Goal: Task Accomplishment & Management: Use online tool/utility

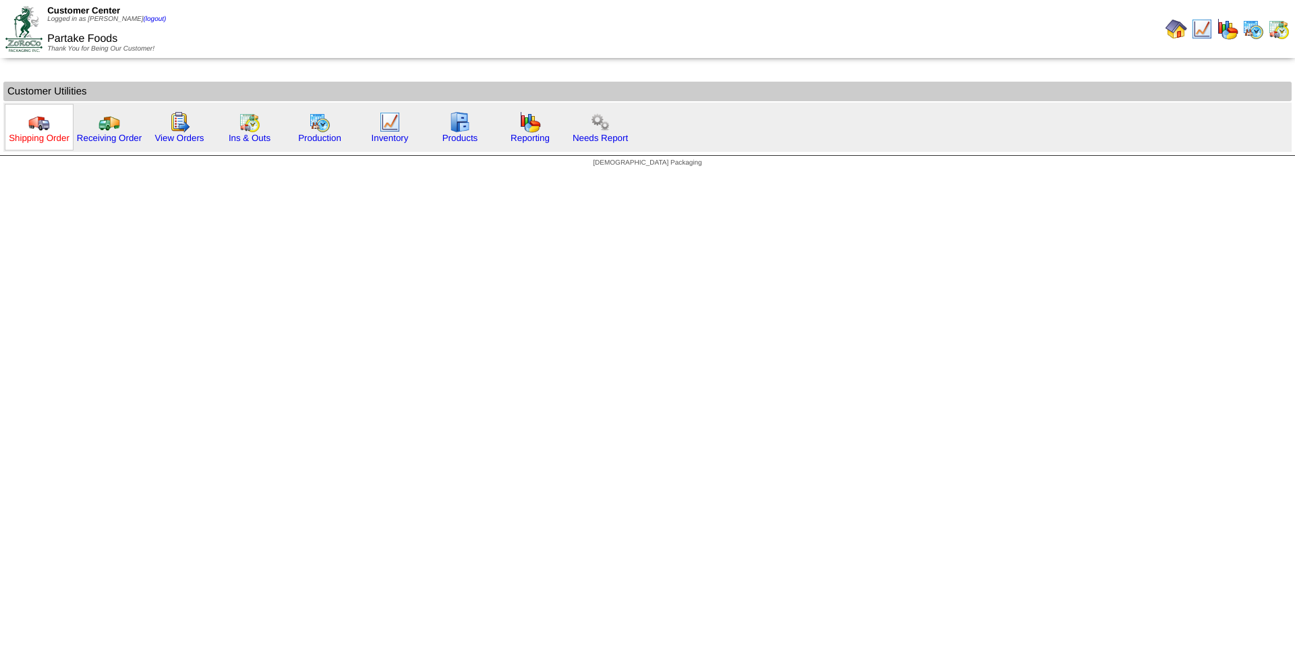
click at [58, 142] on link "Shipping Order" at bounding box center [39, 138] width 61 height 10
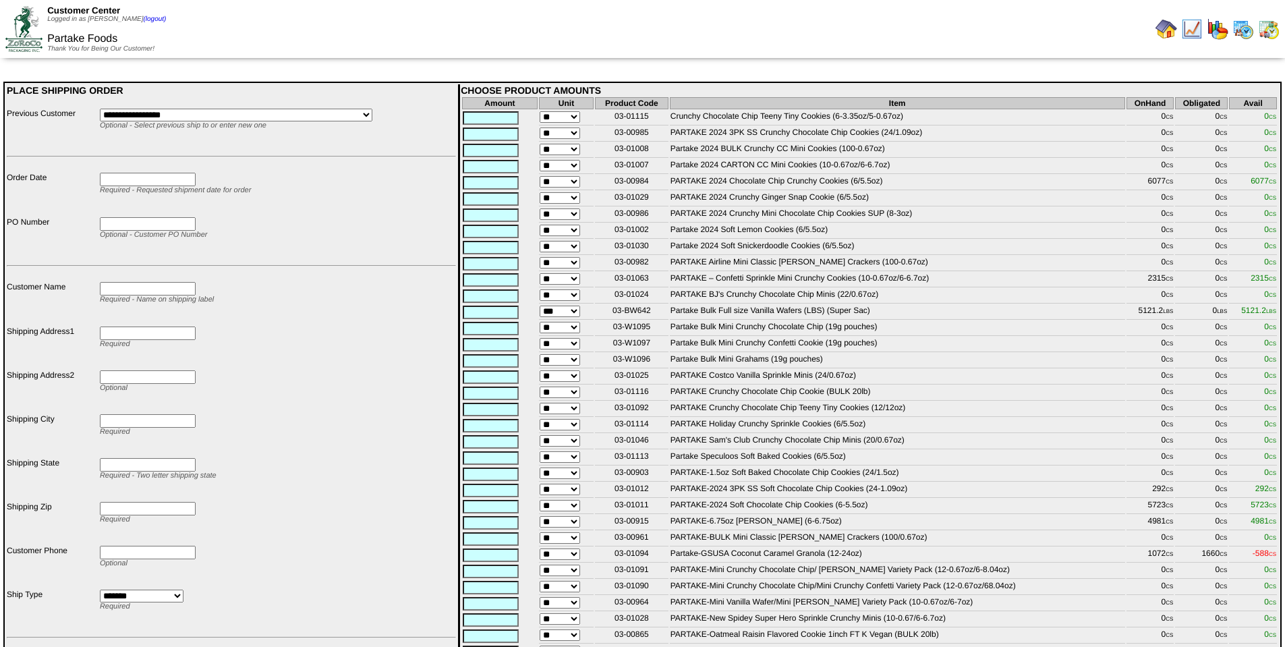
drag, startPoint x: 652, startPoint y: 184, endPoint x: 611, endPoint y: 184, distance: 40.5
click at [611, 184] on td "03-00984" at bounding box center [632, 182] width 74 height 15
copy td "03-00984"
drag, startPoint x: 648, startPoint y: 281, endPoint x: 839, endPoint y: 340, distance: 199.7
click at [607, 282] on td "03-01063" at bounding box center [632, 280] width 74 height 15
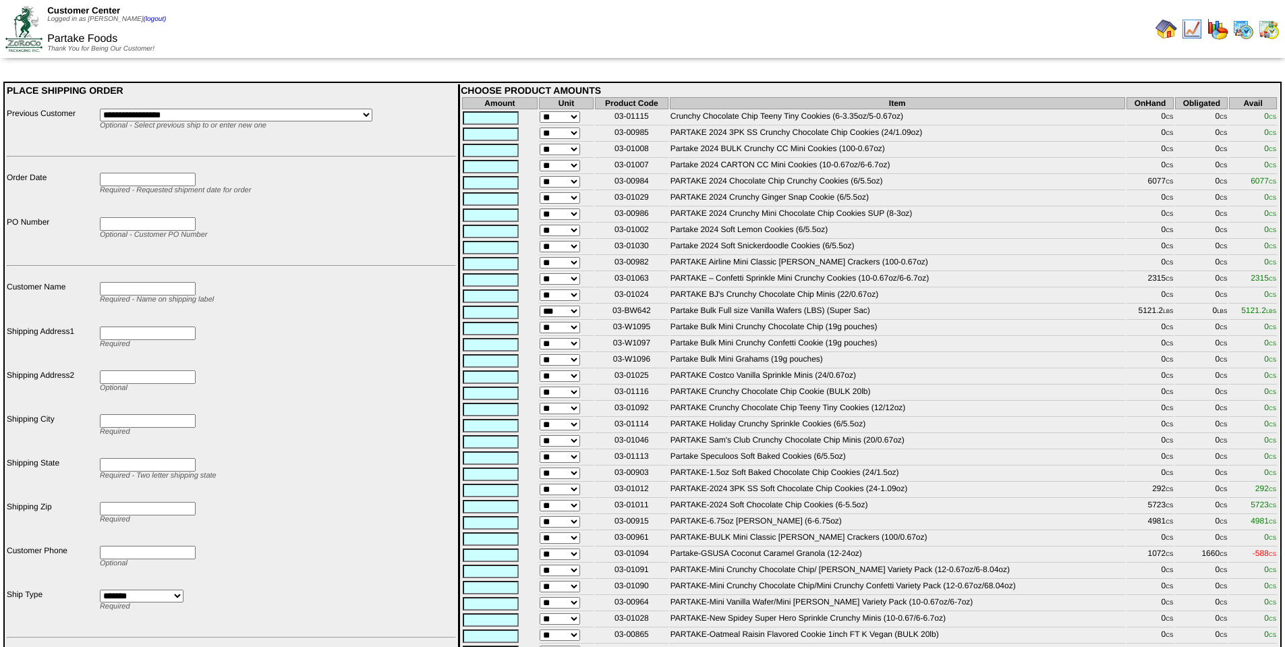
copy td "03-01063"
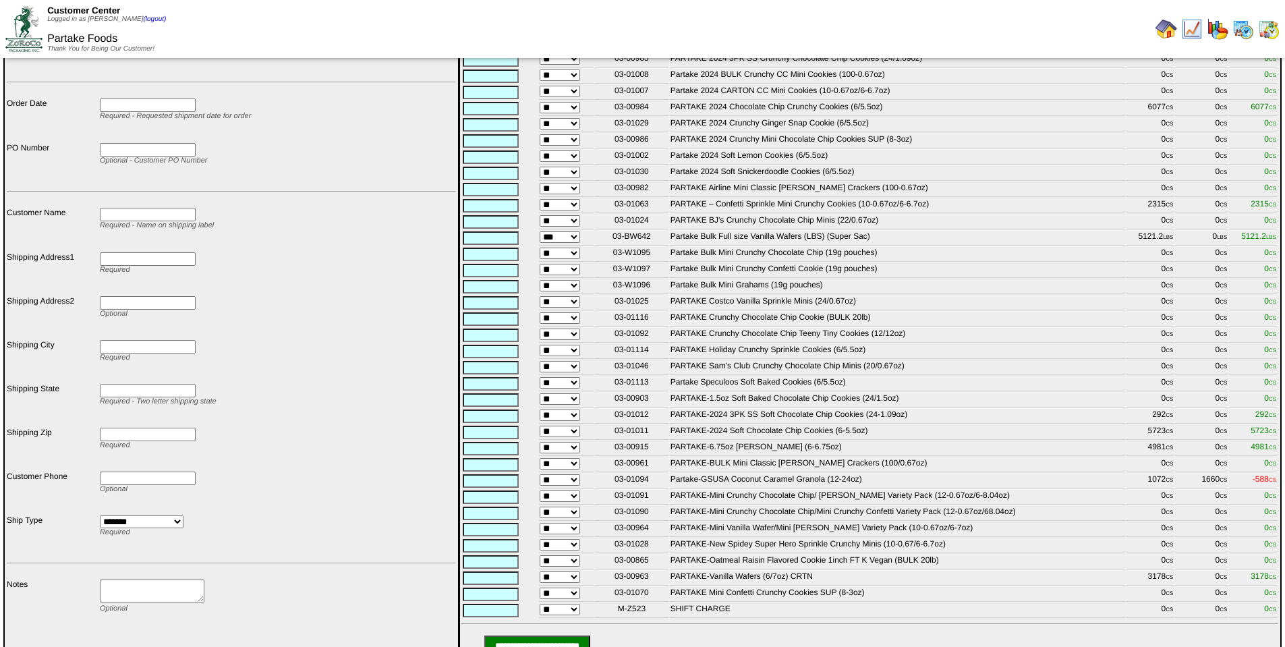
scroll to position [60, 0]
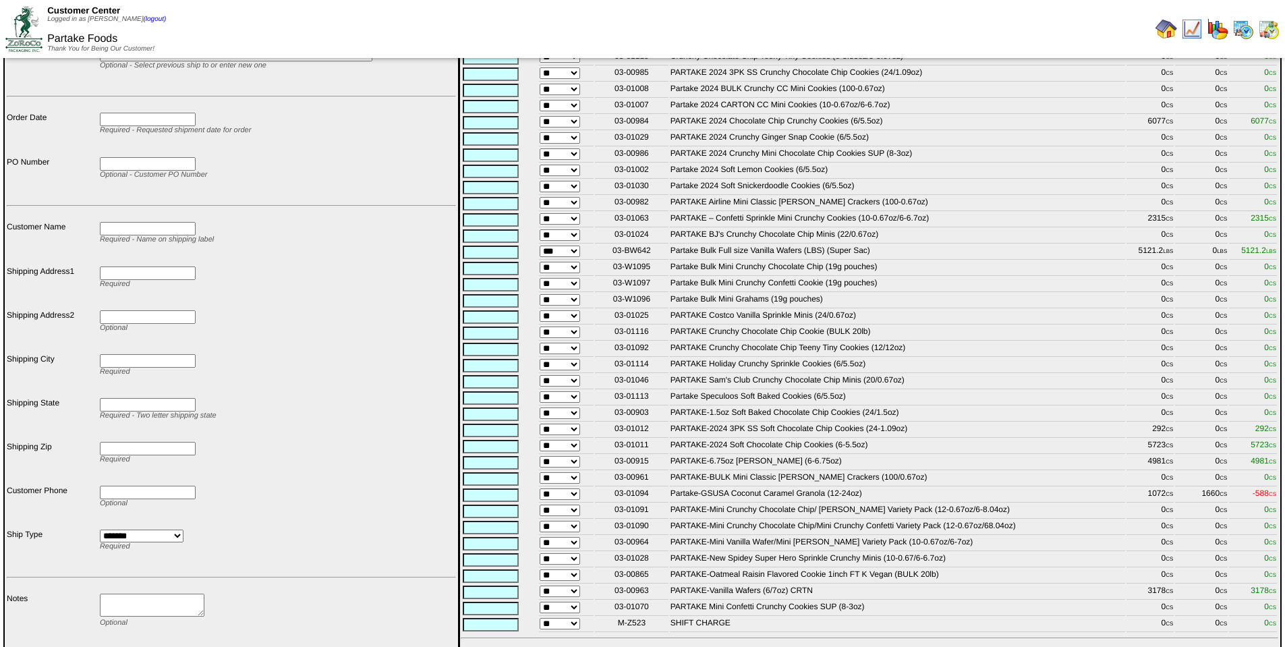
click at [660, 438] on td "03-01012" at bounding box center [632, 430] width 74 height 15
drag, startPoint x: 648, startPoint y: 445, endPoint x: 607, endPoint y: 445, distance: 41.8
click at [607, 438] on td "03-01012" at bounding box center [632, 430] width 74 height 15
copy td "03-01012"
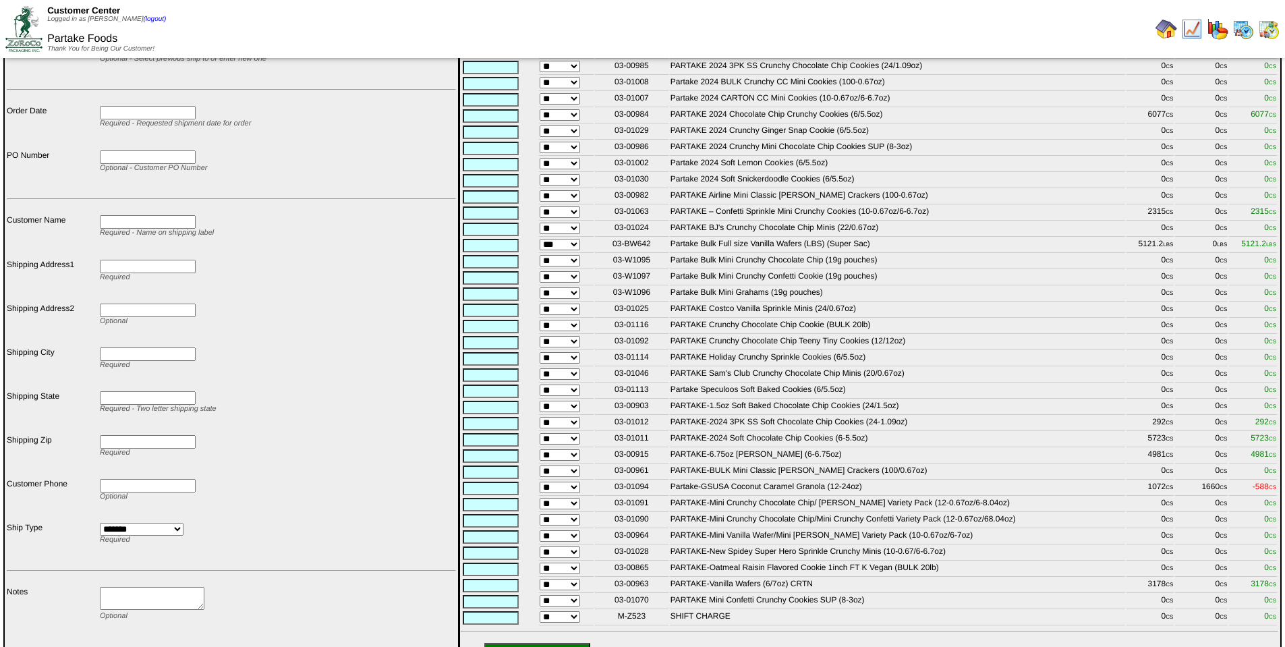
scroll to position [80, 0]
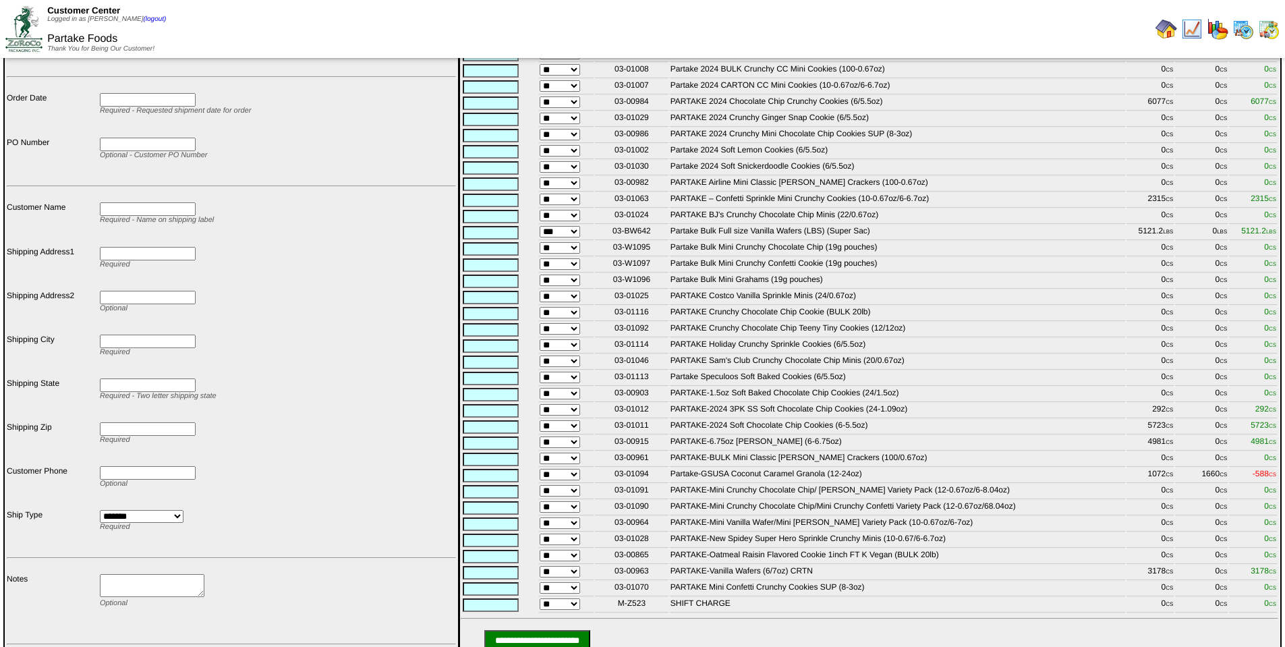
drag, startPoint x: 646, startPoint y: 442, endPoint x: 603, endPoint y: 440, distance: 42.6
click at [603, 434] on td "03-01011" at bounding box center [632, 427] width 74 height 15
copy td "03-01011"
